Goal: Transaction & Acquisition: Purchase product/service

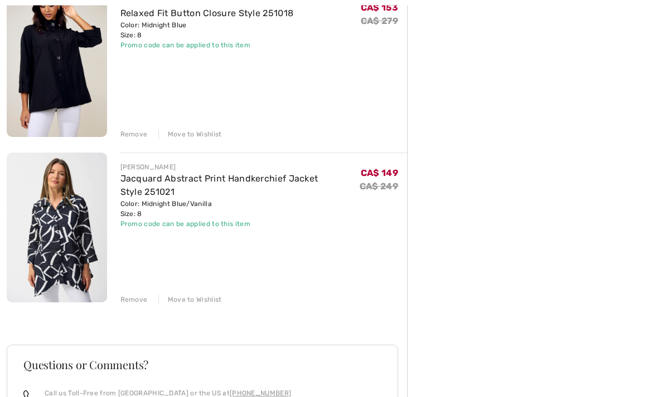
scroll to position [490, 0]
click at [141, 299] on div "Remove" at bounding box center [133, 300] width 27 height 10
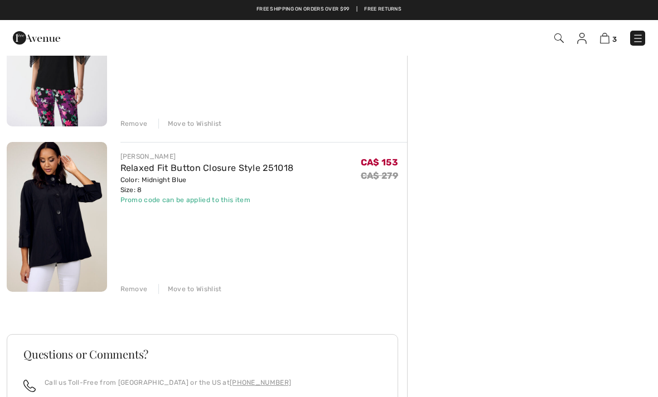
scroll to position [314, 0]
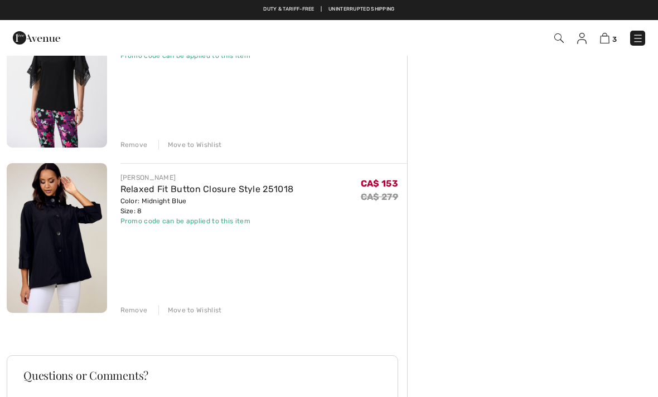
click at [141, 314] on div "Remove" at bounding box center [133, 310] width 27 height 10
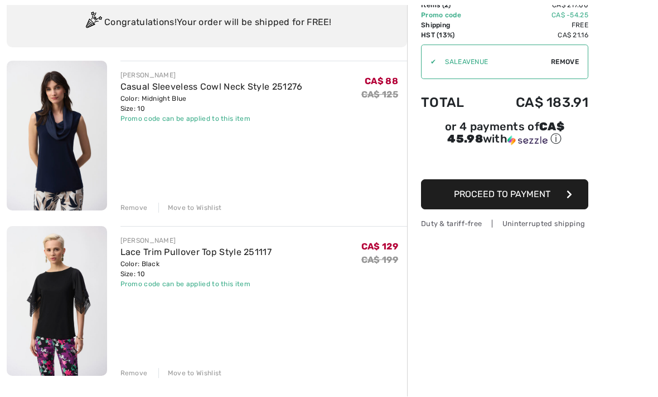
scroll to position [85, 0]
click at [215, 255] on link "Lace Trim Pullover Top Style 251117" at bounding box center [196, 252] width 152 height 11
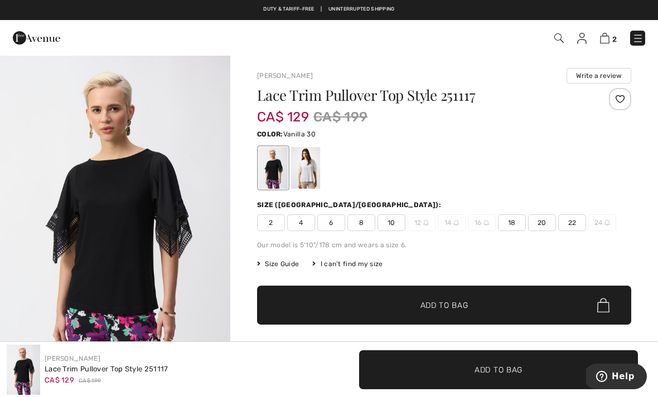
click at [314, 172] on div at bounding box center [305, 168] width 29 height 42
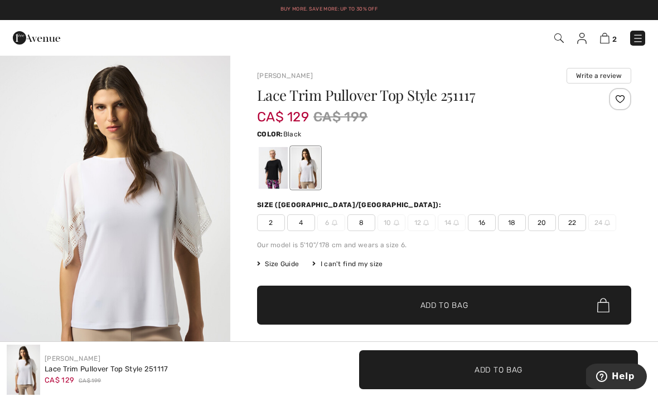
click at [278, 172] on div at bounding box center [273, 168] width 29 height 42
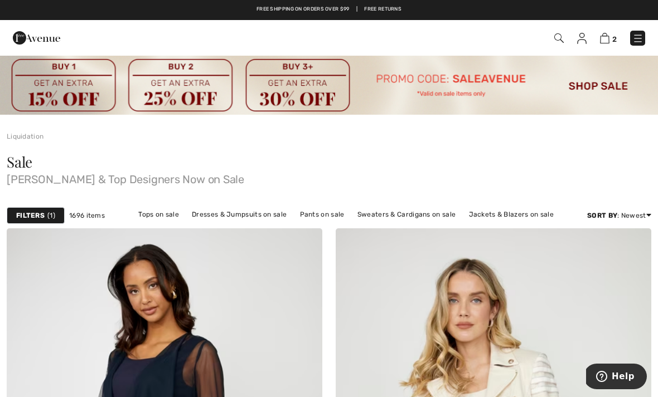
click at [55, 217] on div "Filters 1" at bounding box center [36, 215] width 58 height 17
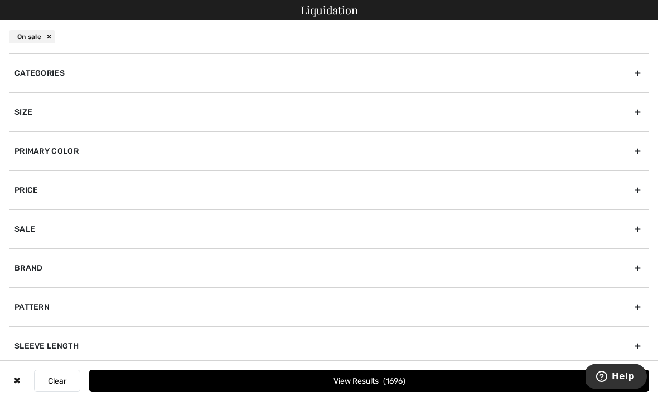
click at [59, 77] on div "Categories" at bounding box center [329, 72] width 640 height 39
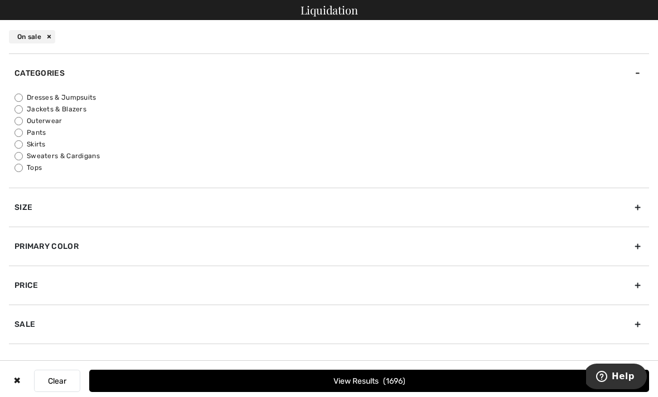
click at [20, 109] on input "Jackets & Blazers" at bounding box center [18, 109] width 8 height 8
radio input "true"
click at [22, 133] on input "Pants" at bounding box center [18, 133] width 8 height 8
radio input "true"
click at [22, 107] on input "Jackets & Blazers" at bounding box center [18, 109] width 8 height 8
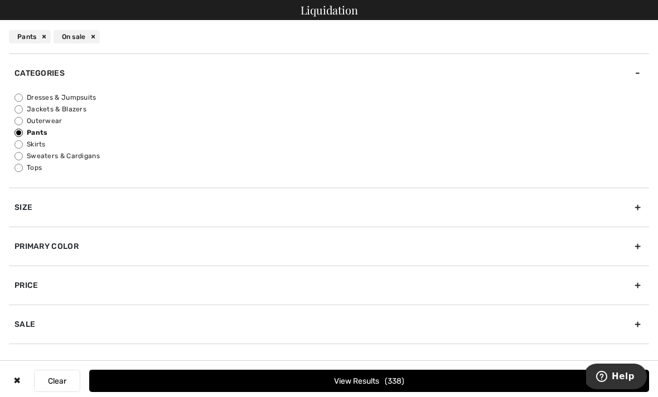
radio input "true"
click at [415, 378] on button "View Results 186" at bounding box center [368, 381] width 559 height 22
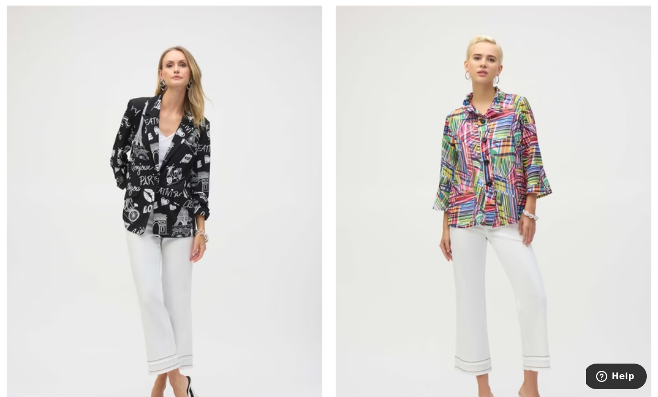
scroll to position [5588, 0]
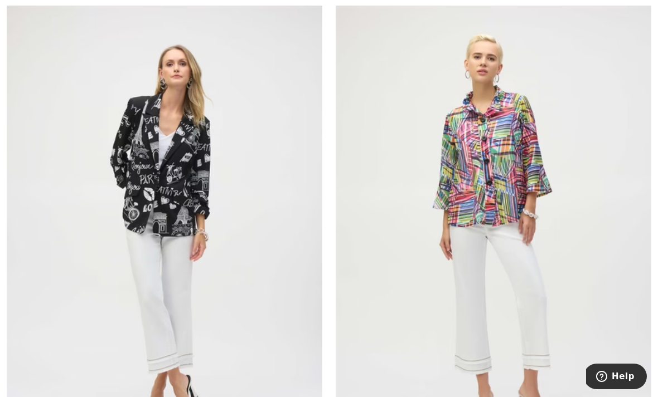
click at [196, 189] on img at bounding box center [164, 230] width 315 height 473
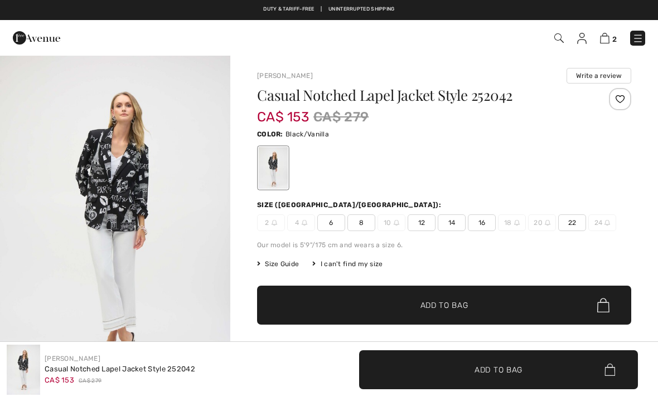
checkbox input "true"
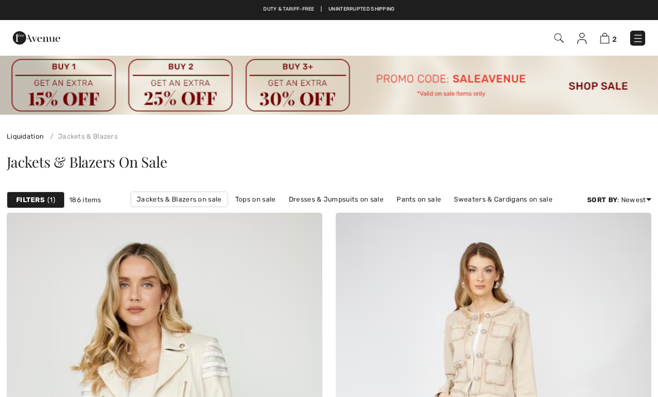
scroll to position [5624, 0]
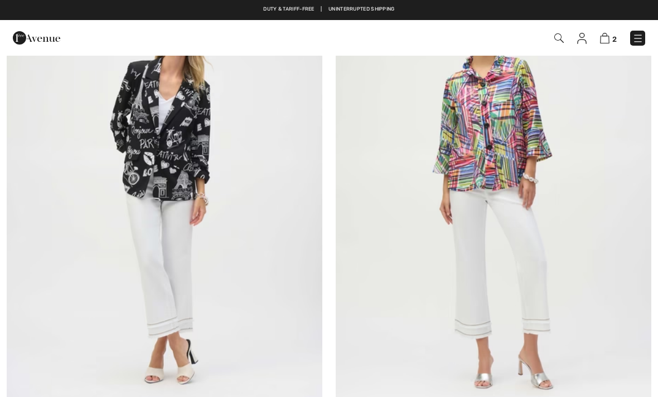
checkbox input "true"
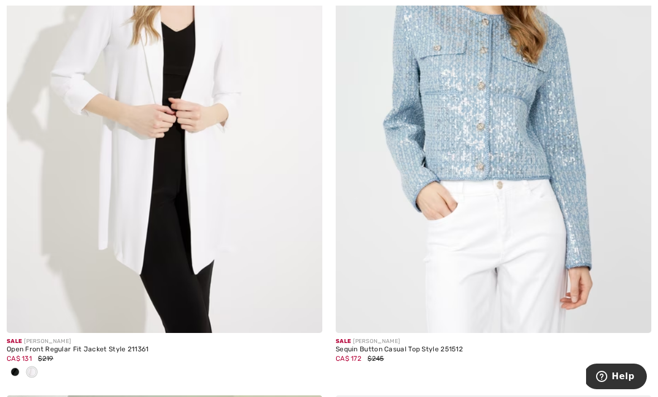
scroll to position [7412, 0]
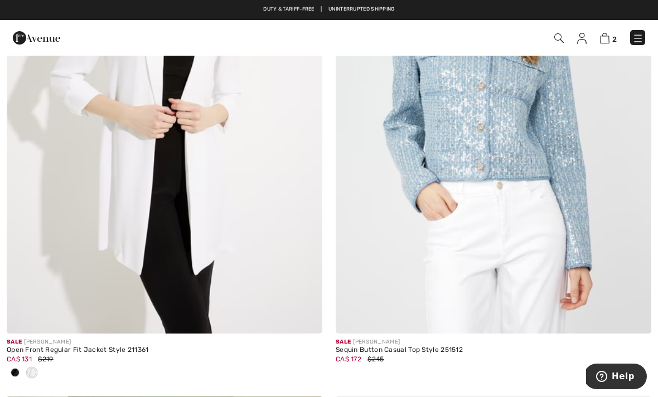
click at [227, 178] on img at bounding box center [164, 97] width 315 height 473
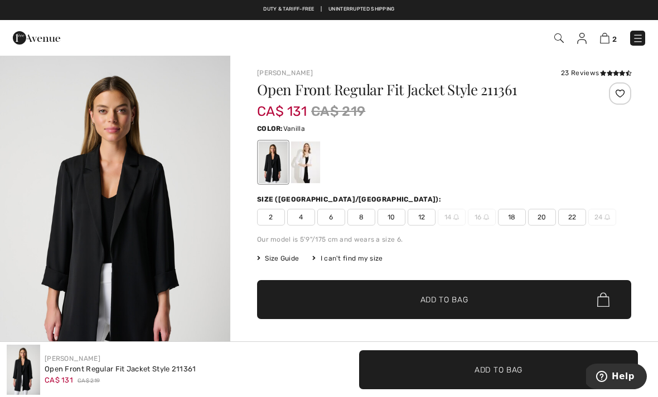
click at [306, 162] on div at bounding box center [305, 163] width 29 height 42
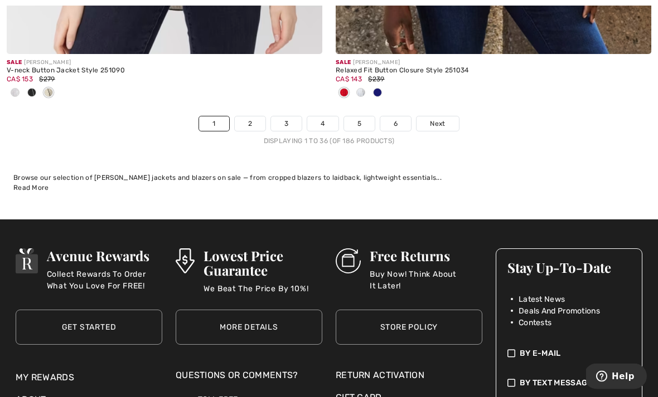
scroll to position [9833, 0]
click at [254, 117] on link "2" at bounding box center [250, 123] width 31 height 14
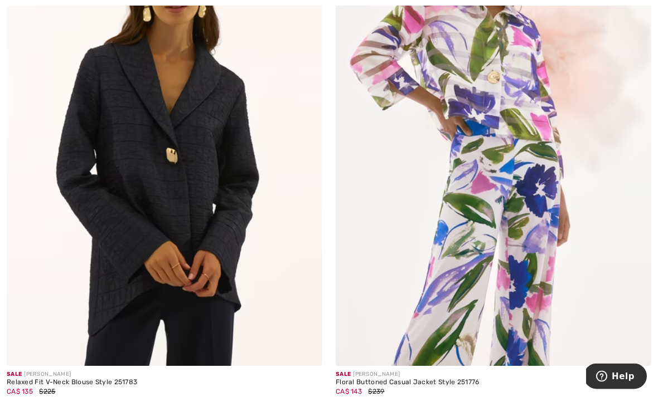
scroll to position [2444, 0]
click at [215, 222] on img at bounding box center [164, 128] width 315 height 473
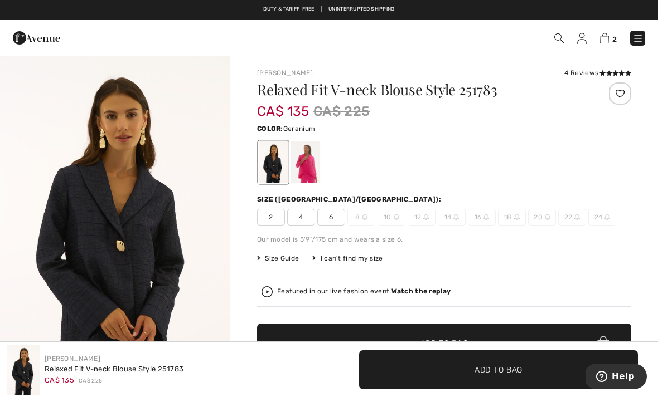
click at [314, 167] on div at bounding box center [305, 163] width 29 height 42
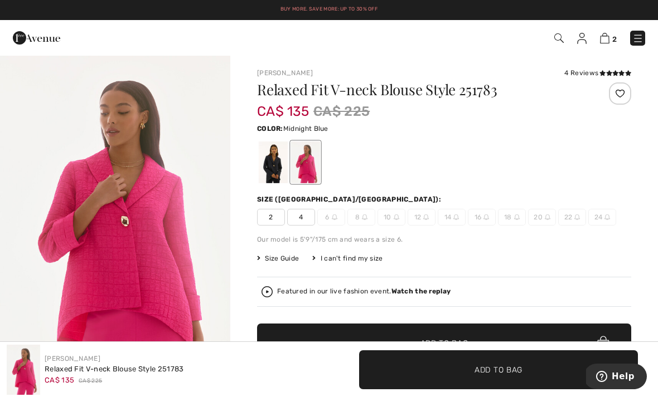
click at [277, 163] on div at bounding box center [273, 163] width 29 height 42
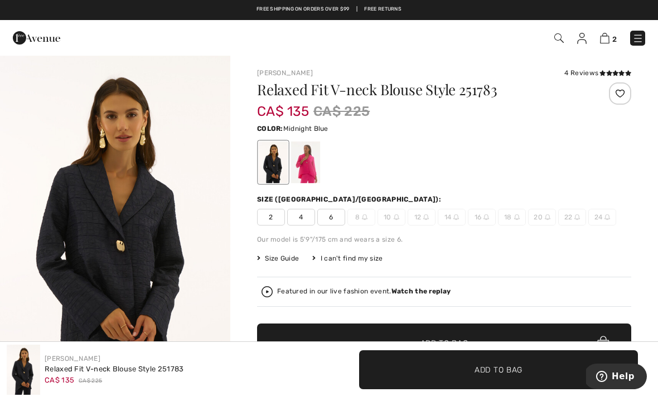
click at [595, 72] on div "4 Reviews" at bounding box center [597, 73] width 67 height 10
click at [604, 70] on icon at bounding box center [602, 73] width 6 height 6
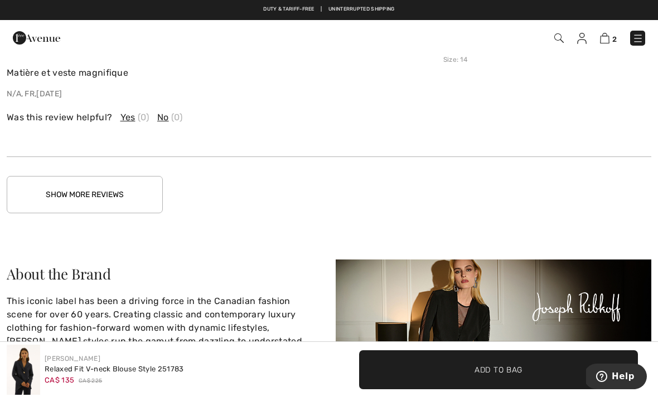
scroll to position [2267, 0]
click at [132, 189] on button "Show More Reviews" at bounding box center [85, 195] width 156 height 37
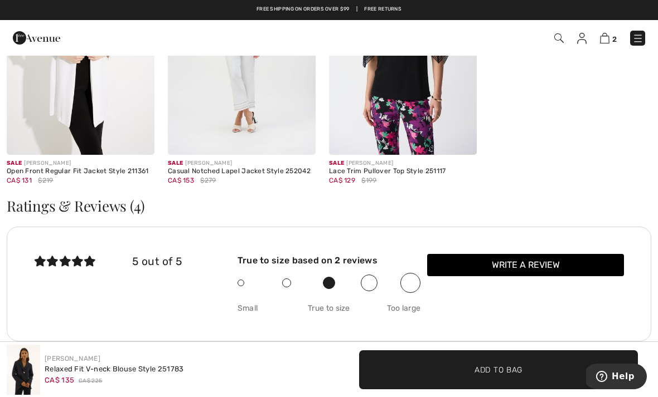
scroll to position [1747, 0]
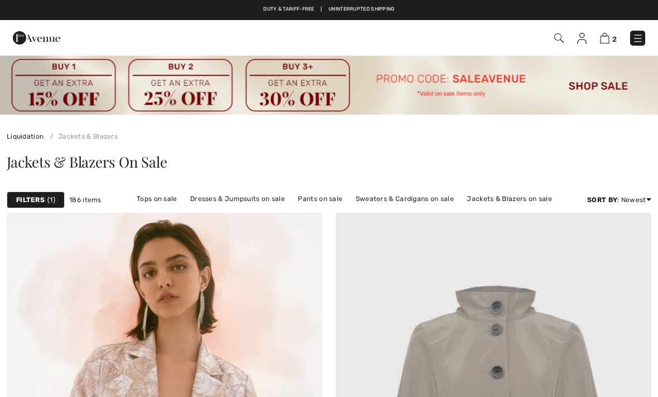
scroll to position [2479, 0]
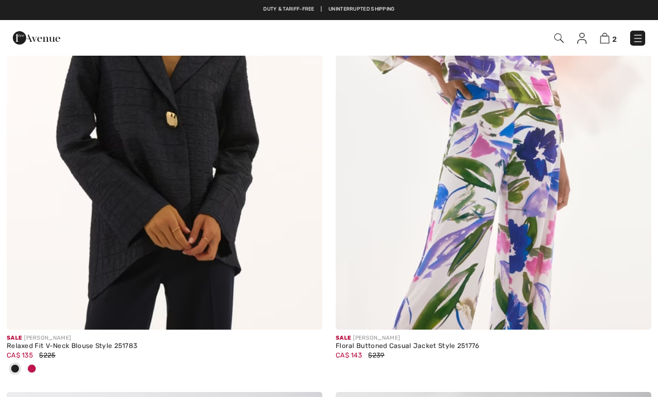
checkbox input "true"
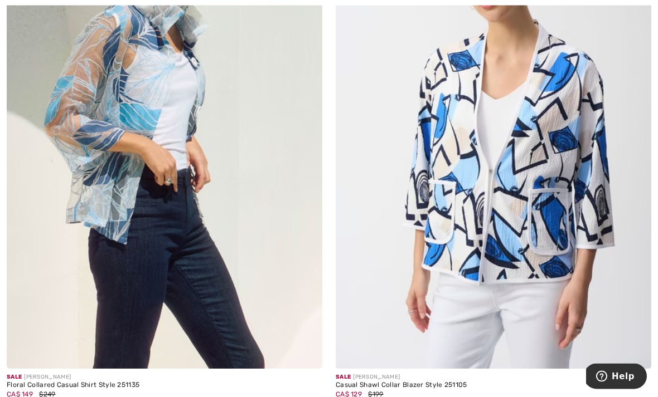
scroll to position [5760, 0]
click at [551, 216] on img at bounding box center [492, 132] width 315 height 473
click at [507, 157] on img at bounding box center [492, 132] width 315 height 473
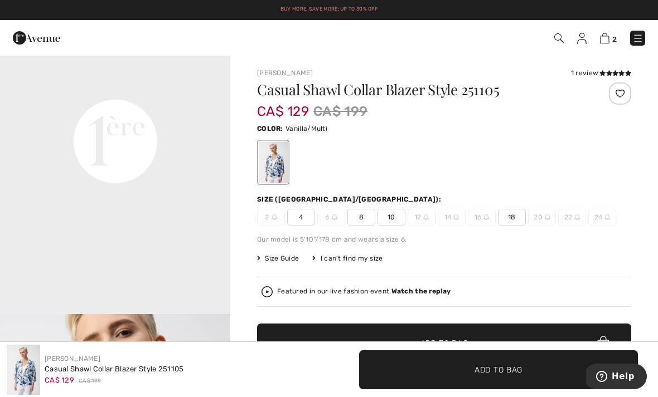
click at [364, 217] on span "8" at bounding box center [361, 217] width 28 height 17
click at [510, 366] on span "Add to Bag" at bounding box center [498, 370] width 48 height 12
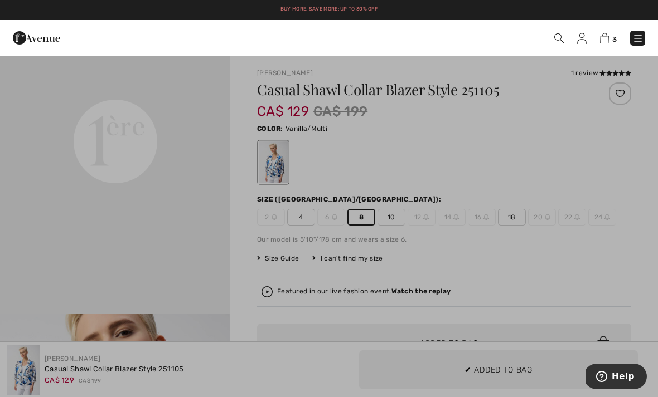
click at [199, 208] on div at bounding box center [329, 198] width 658 height 397
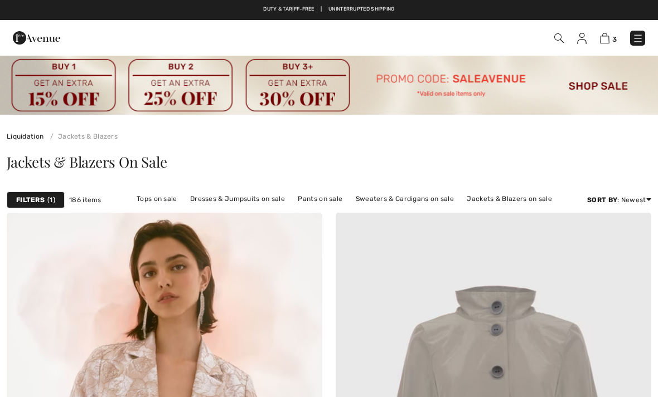
scroll to position [5796, 0]
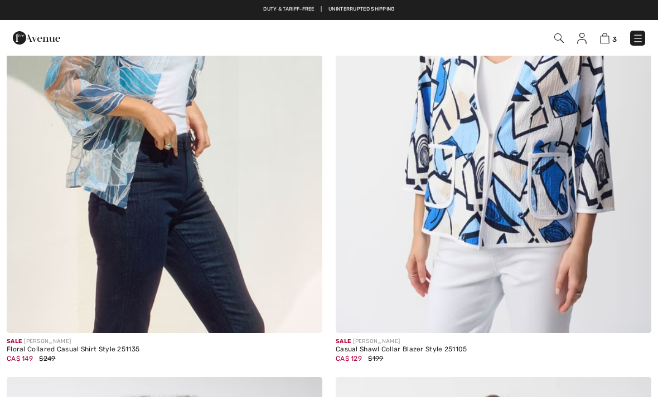
checkbox input "true"
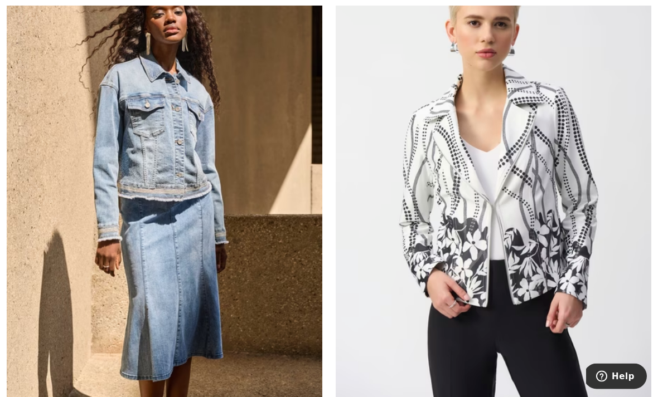
scroll to position [7374, 0]
click at [534, 219] on img at bounding box center [492, 171] width 315 height 473
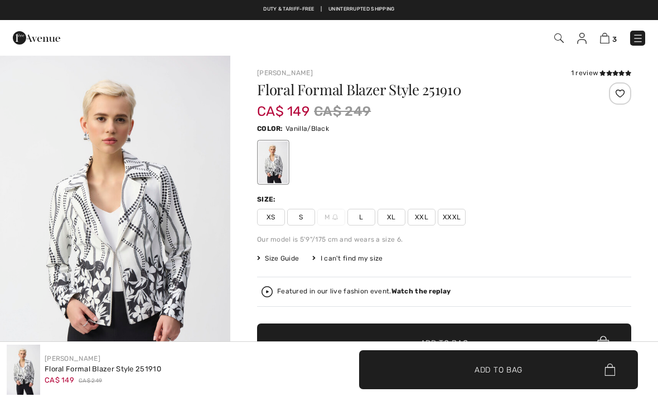
checkbox input "true"
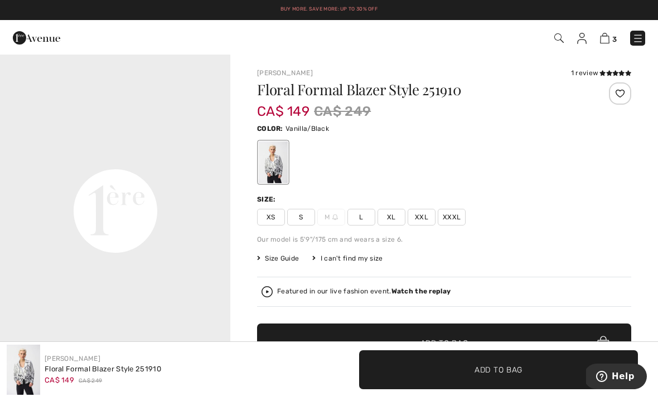
scroll to position [721, 0]
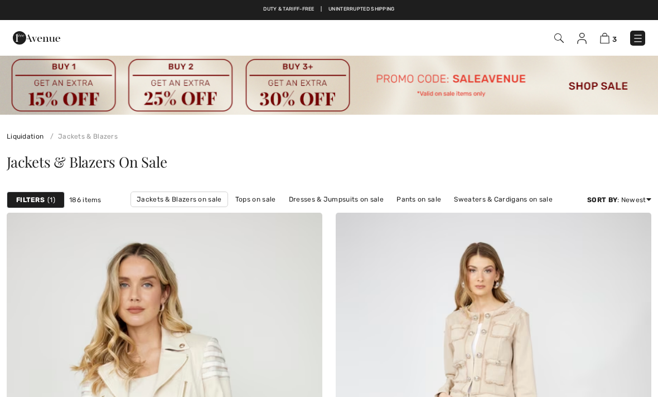
scroll to position [9869, 0]
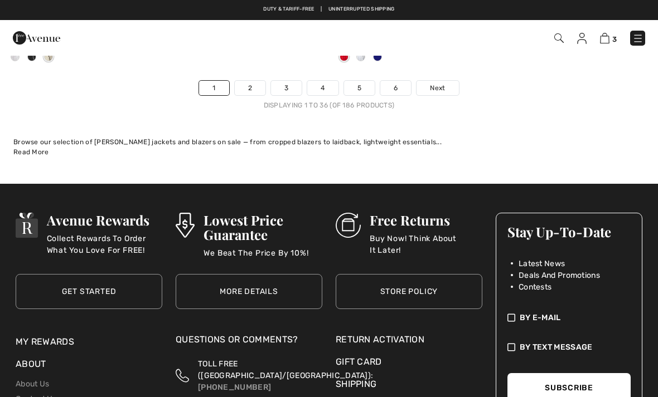
checkbox input "true"
click at [258, 81] on link "2" at bounding box center [250, 88] width 31 height 14
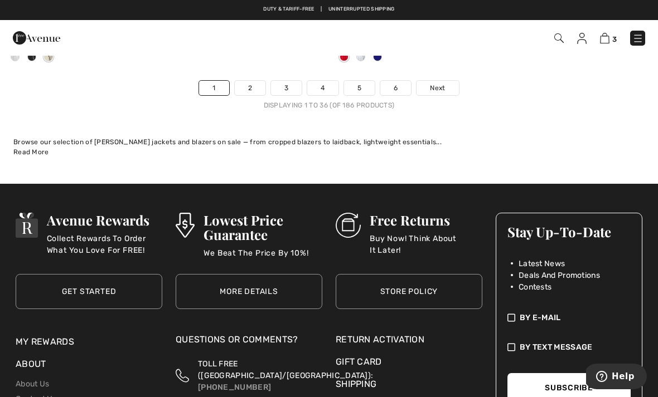
click at [250, 81] on link "2" at bounding box center [250, 88] width 31 height 14
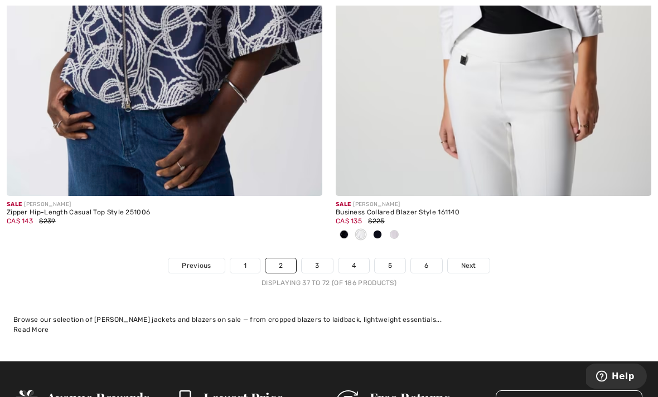
scroll to position [9673, 0]
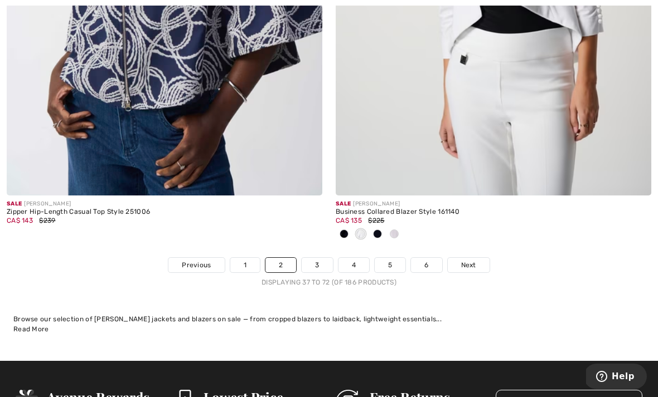
click at [321, 258] on link "3" at bounding box center [316, 265] width 31 height 14
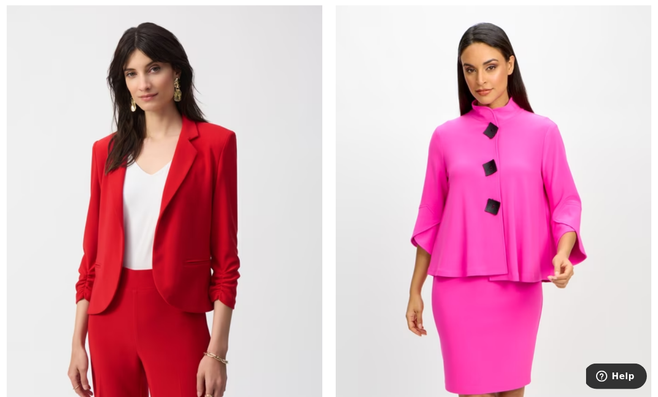
scroll to position [222, 0]
click at [522, 238] on img at bounding box center [492, 227] width 315 height 473
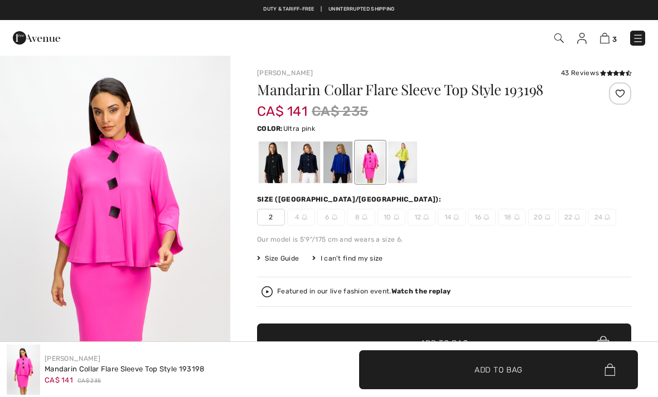
checkbox input "true"
click at [280, 164] on div at bounding box center [273, 163] width 29 height 42
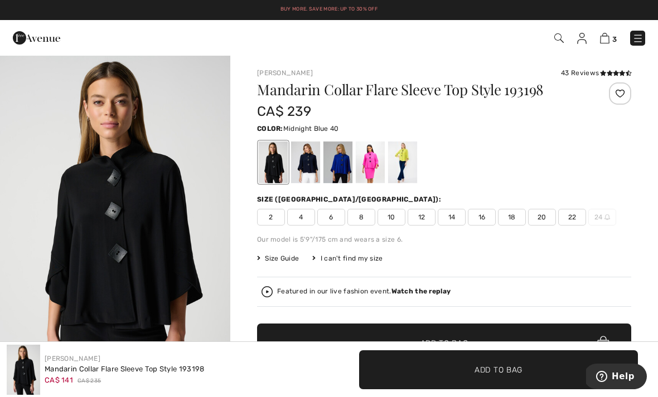
click at [314, 164] on div at bounding box center [305, 163] width 29 height 42
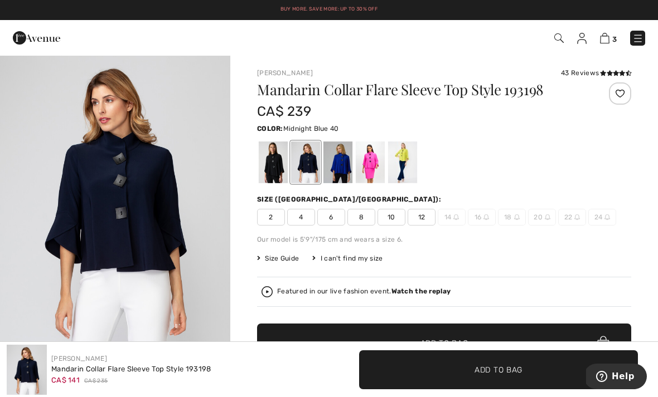
click at [344, 164] on div at bounding box center [337, 163] width 29 height 42
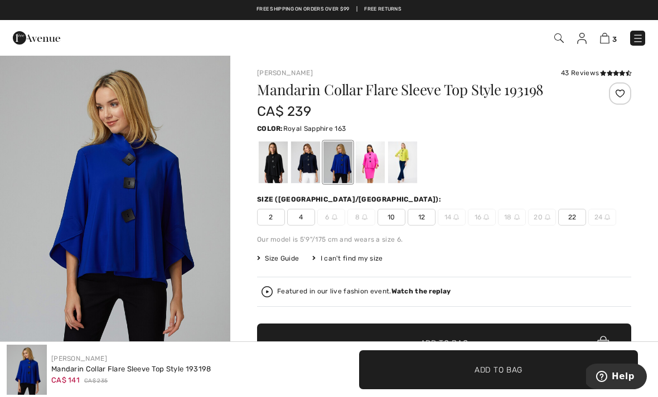
click at [379, 159] on div at bounding box center [370, 163] width 29 height 42
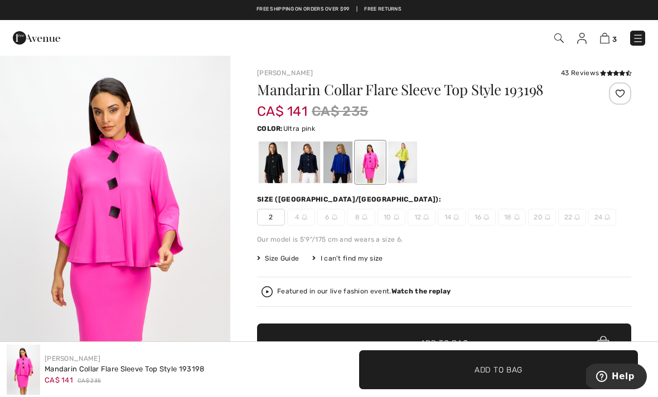
click at [407, 159] on div at bounding box center [402, 163] width 29 height 42
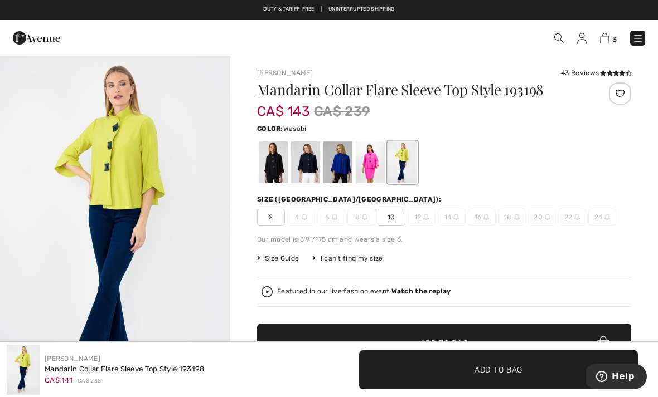
click at [613, 160] on div at bounding box center [444, 162] width 374 height 46
click at [371, 161] on div at bounding box center [370, 163] width 29 height 42
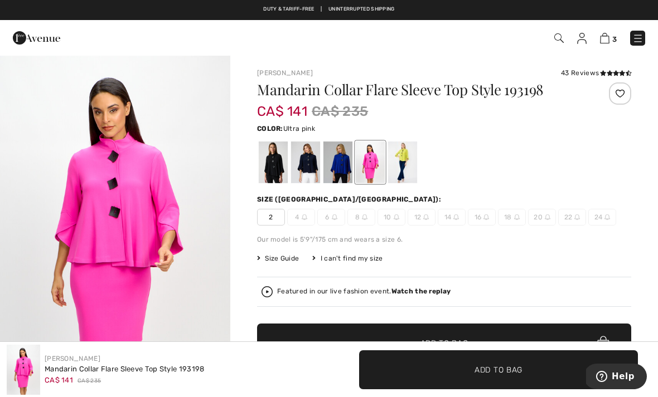
click at [406, 160] on div at bounding box center [402, 163] width 29 height 42
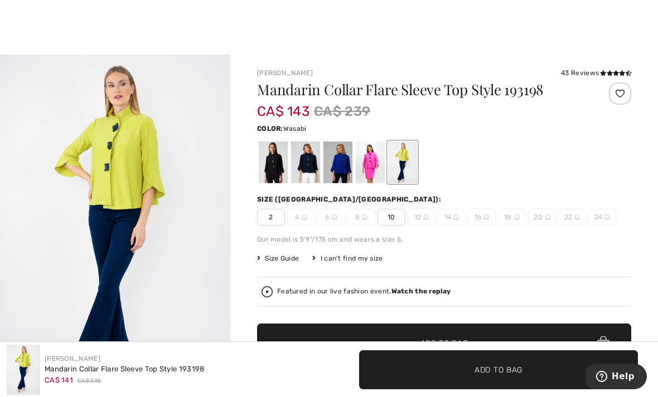
scroll to position [5, 0]
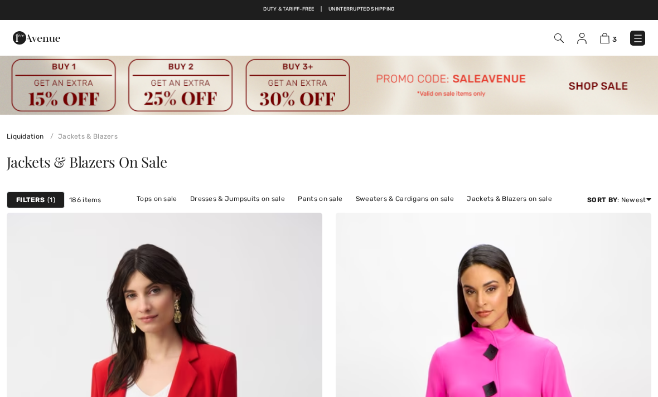
scroll to position [257, 0]
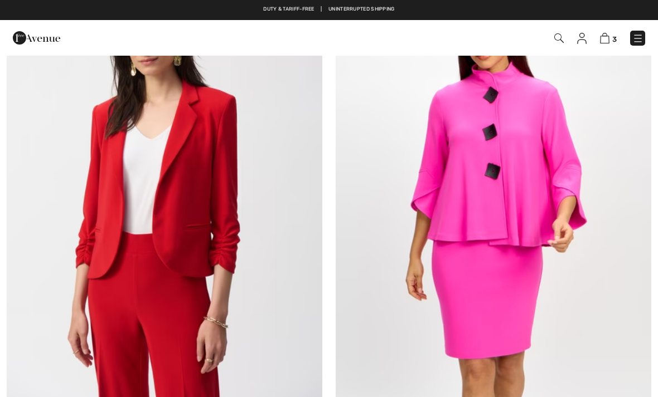
checkbox input "true"
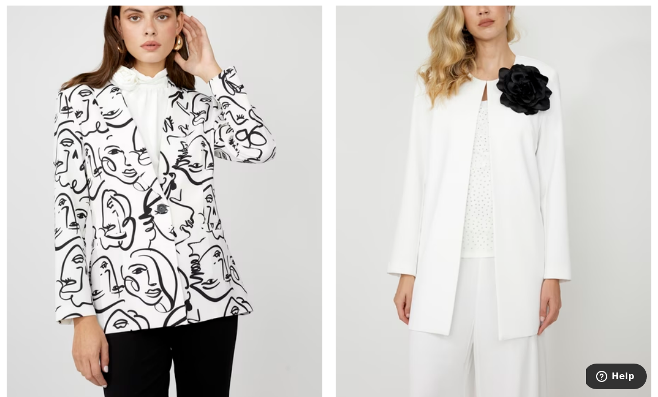
scroll to position [2352, 0]
click at [243, 257] on img at bounding box center [164, 184] width 315 height 473
click at [627, 377] on span "Help" at bounding box center [622, 377] width 23 height 10
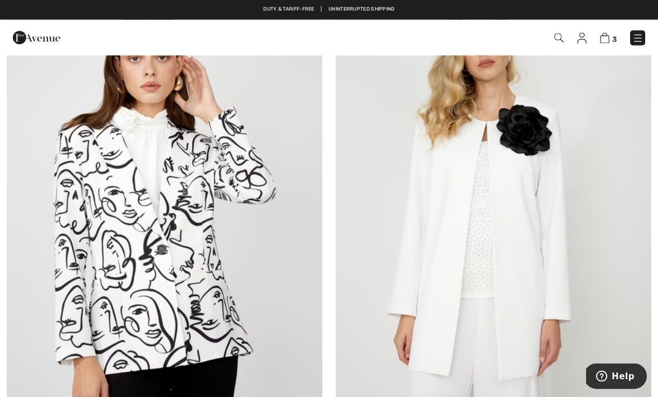
scroll to position [2308, 0]
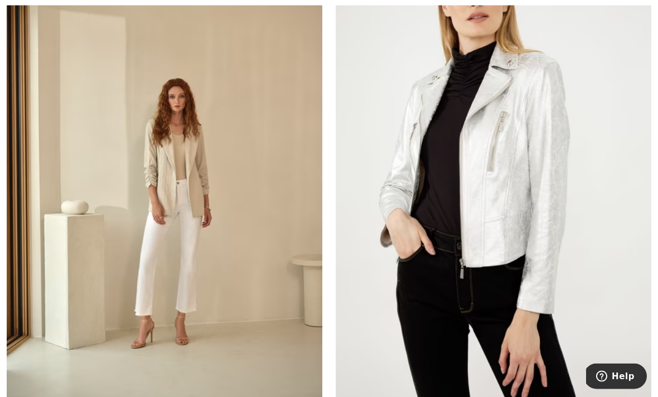
scroll to position [4559, 0]
click at [197, 184] on img at bounding box center [164, 170] width 315 height 473
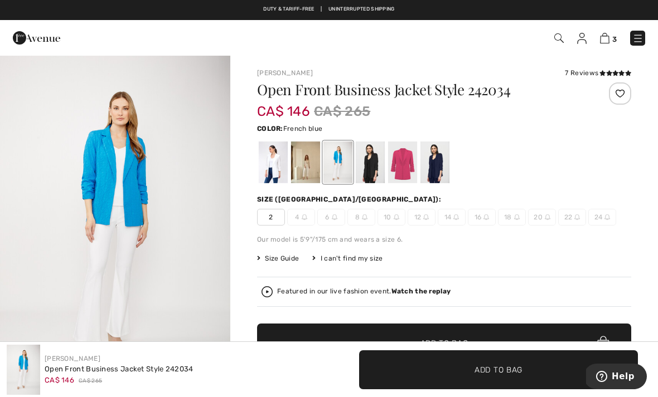
click at [272, 164] on div at bounding box center [273, 163] width 29 height 42
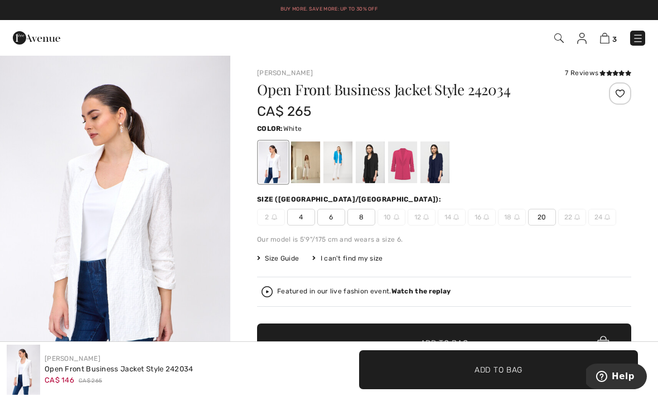
click at [313, 159] on div at bounding box center [305, 163] width 29 height 42
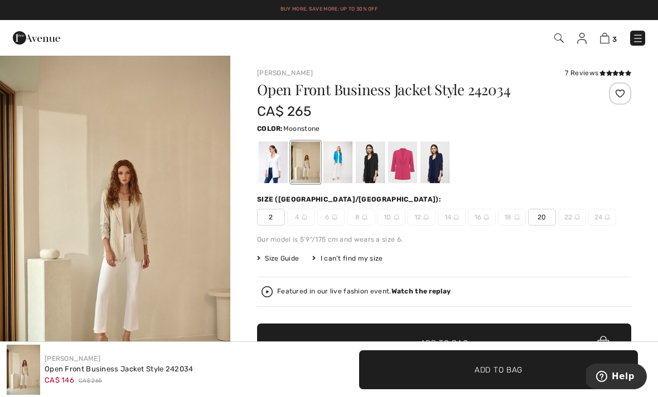
click at [338, 162] on div at bounding box center [337, 163] width 29 height 42
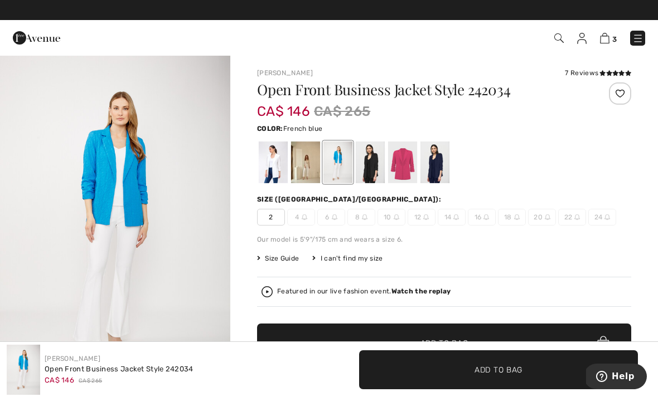
click at [373, 166] on div at bounding box center [370, 163] width 29 height 42
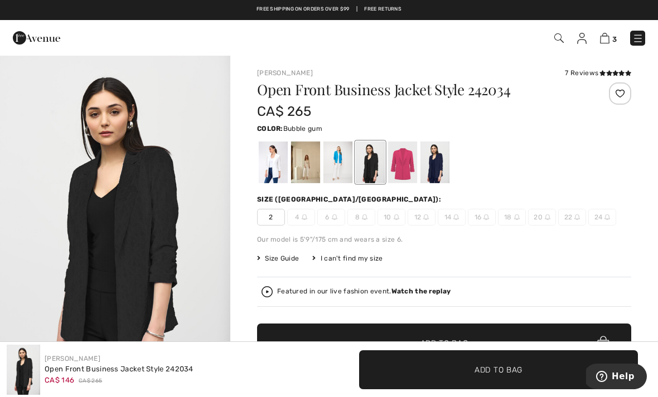
click at [406, 166] on div at bounding box center [402, 163] width 29 height 42
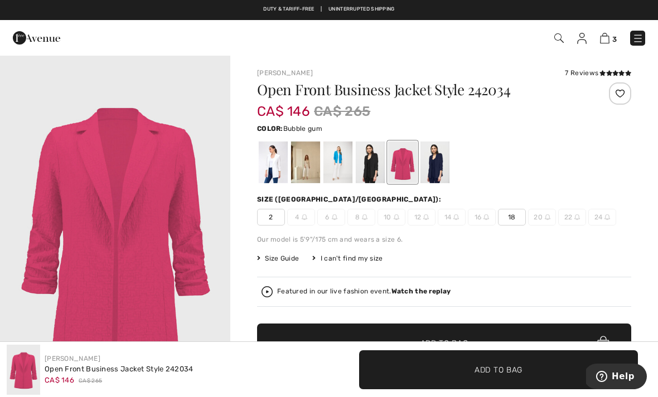
click at [439, 163] on div at bounding box center [434, 163] width 29 height 42
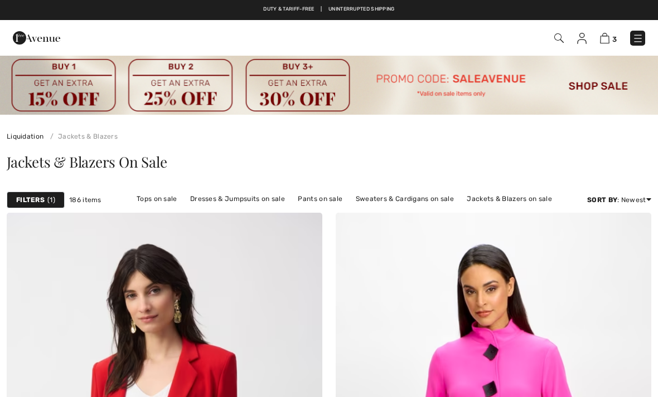
scroll to position [4595, 0]
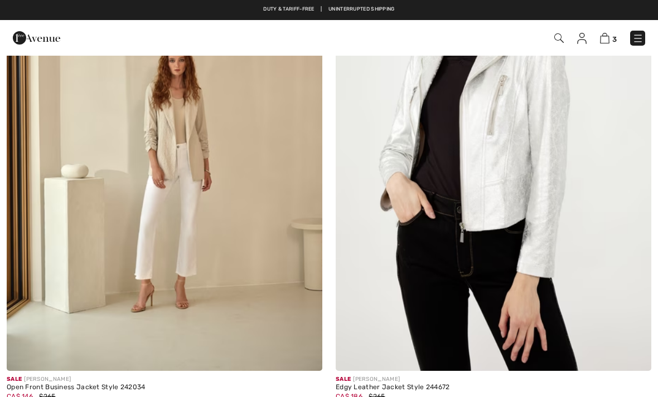
checkbox input "true"
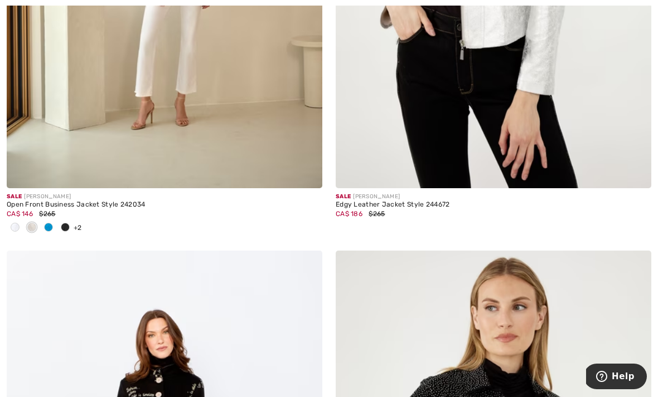
scroll to position [4857, 0]
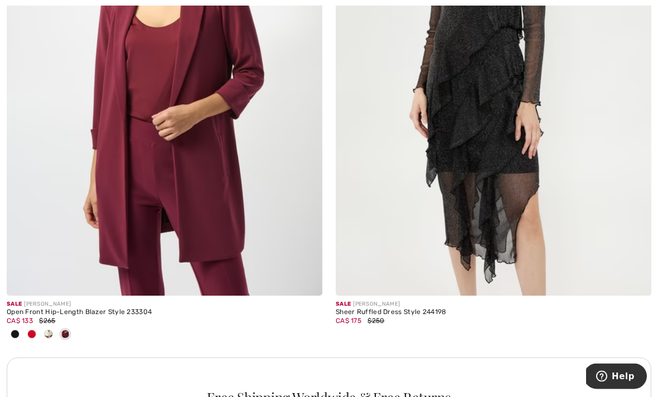
scroll to position [6240, 0]
click at [213, 204] on img at bounding box center [164, 59] width 315 height 473
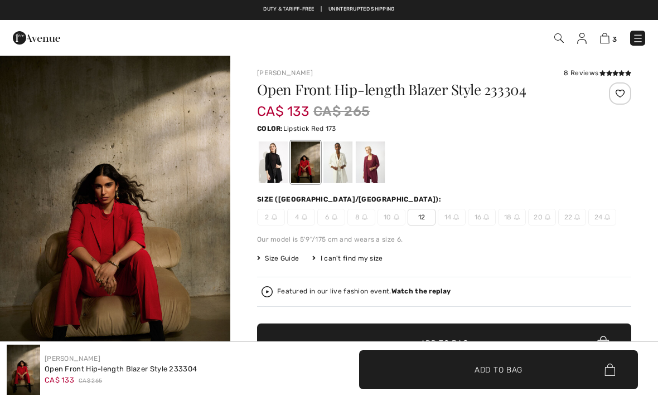
checkbox input "true"
click at [267, 160] on div at bounding box center [273, 163] width 29 height 42
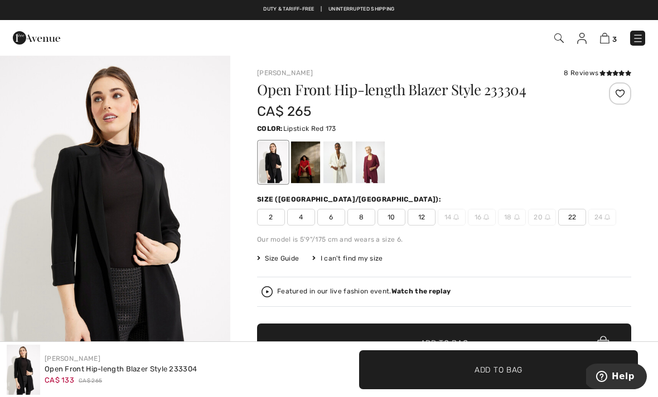
click at [307, 164] on div at bounding box center [305, 163] width 29 height 42
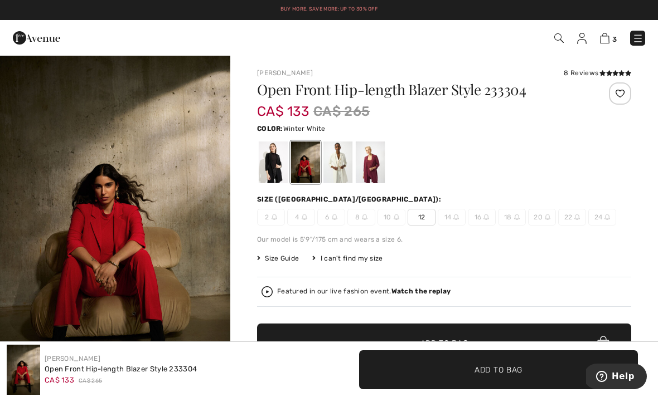
click at [340, 165] on div at bounding box center [337, 163] width 29 height 42
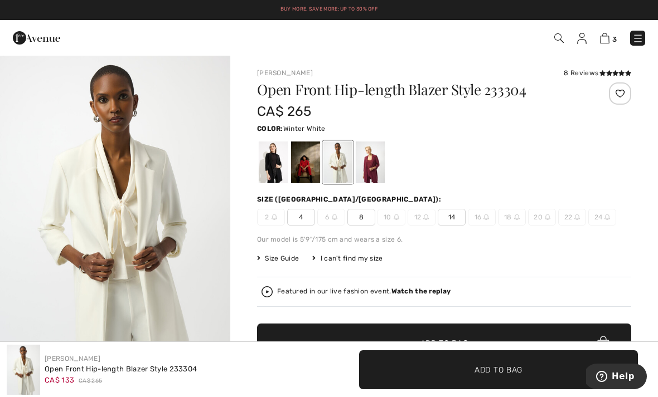
click at [371, 167] on div at bounding box center [370, 163] width 29 height 42
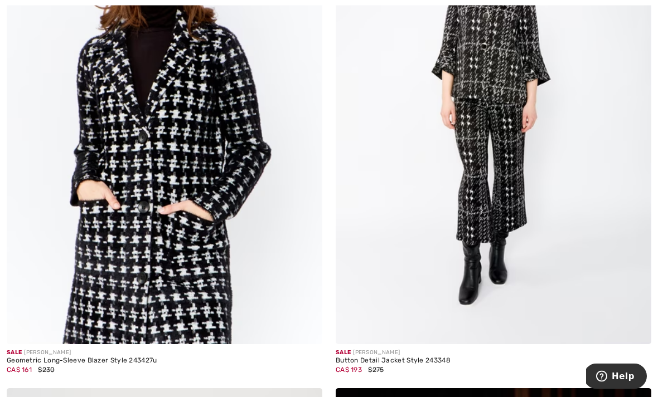
scroll to position [7346, 0]
click at [212, 236] on img at bounding box center [164, 107] width 315 height 473
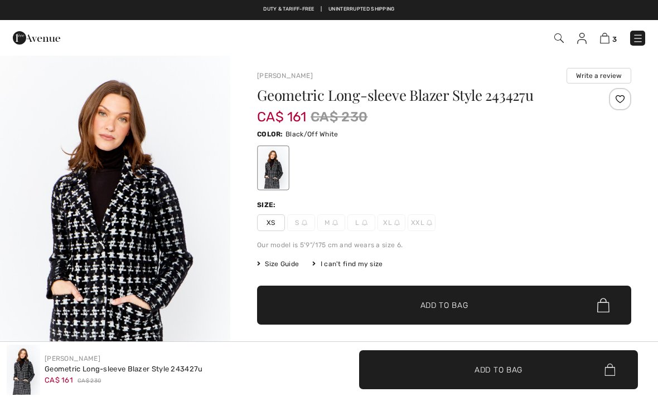
checkbox input "true"
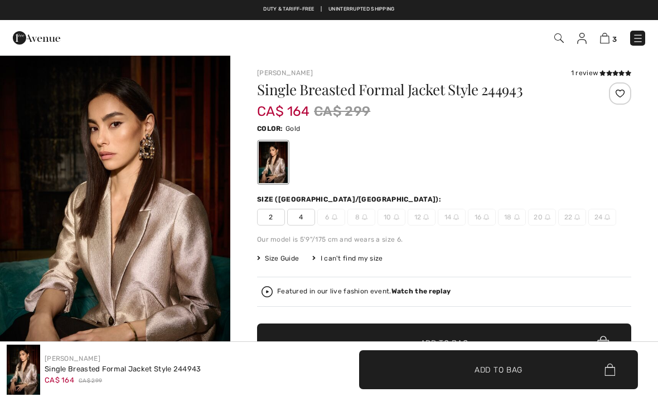
checkbox input "true"
